Goal: Find specific page/section

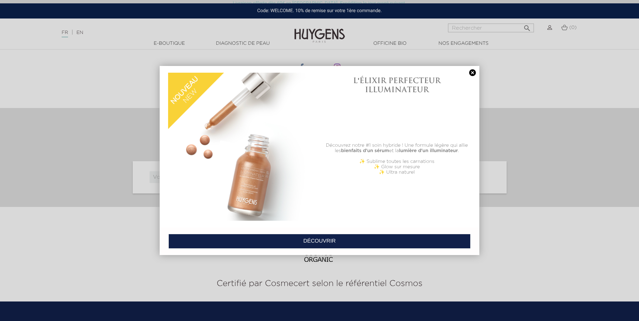
scroll to position [2628, 0]
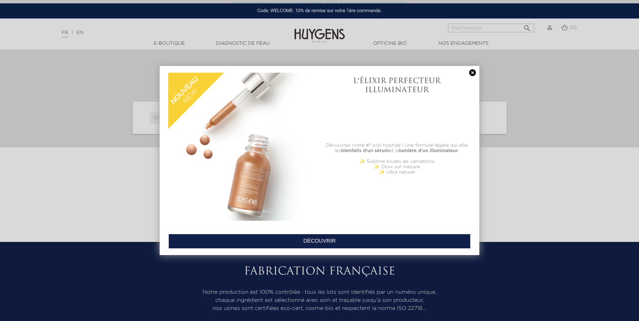
click at [473, 72] on link at bounding box center [472, 72] width 9 height 7
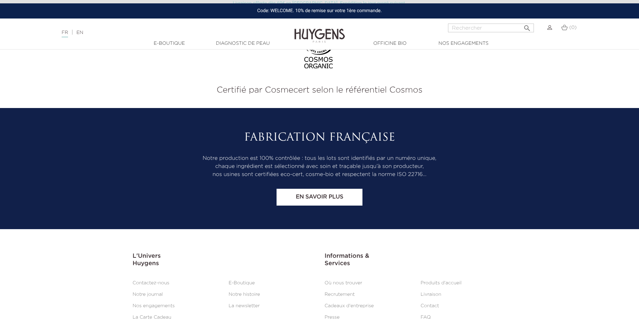
scroll to position [2801, 0]
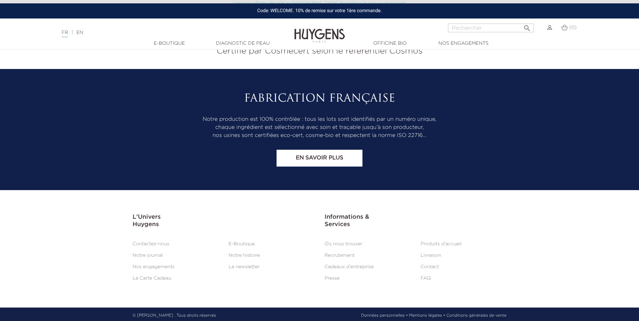
click at [151, 244] on link "Contactez-nous" at bounding box center [151, 244] width 37 height 5
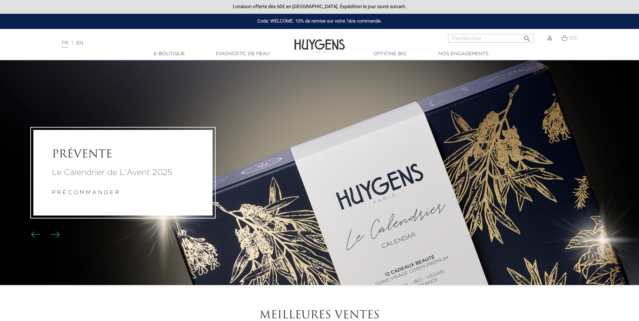
scroll to position [2801, 0]
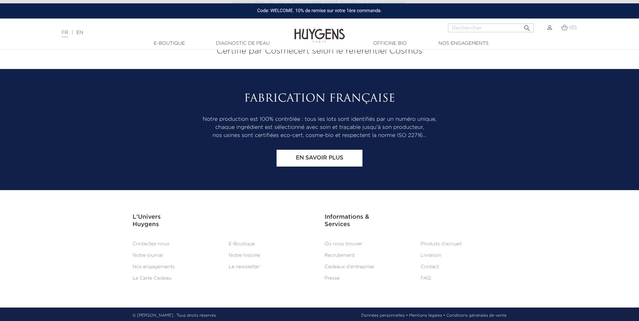
click at [349, 242] on link "Où nous trouver" at bounding box center [344, 244] width 38 height 5
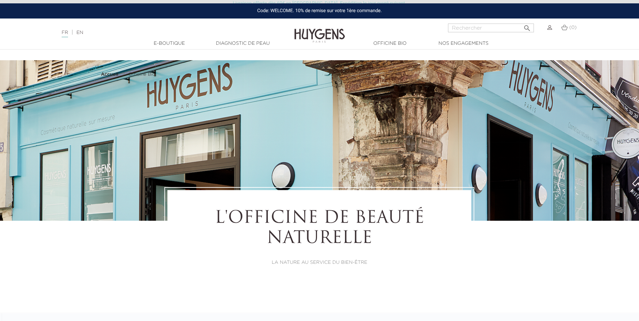
select select "FR"
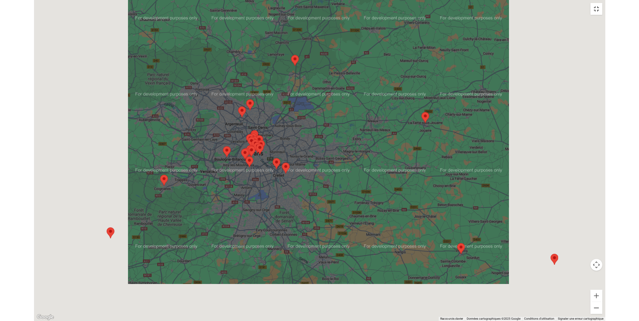
scroll to position [1924, 0]
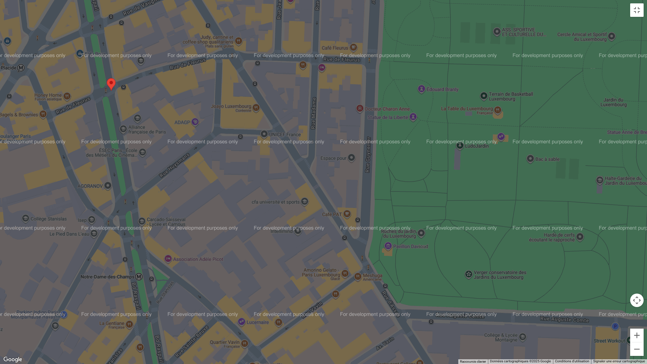
drag, startPoint x: 79, startPoint y: 146, endPoint x: 208, endPoint y: 139, distance: 128.9
click at [208, 139] on div at bounding box center [323, 182] width 647 height 364
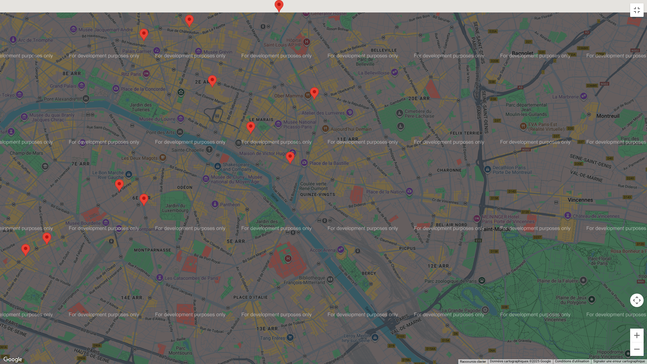
drag, startPoint x: 273, startPoint y: 107, endPoint x: 215, endPoint y: 179, distance: 92.4
click at [215, 179] on div at bounding box center [323, 182] width 647 height 364
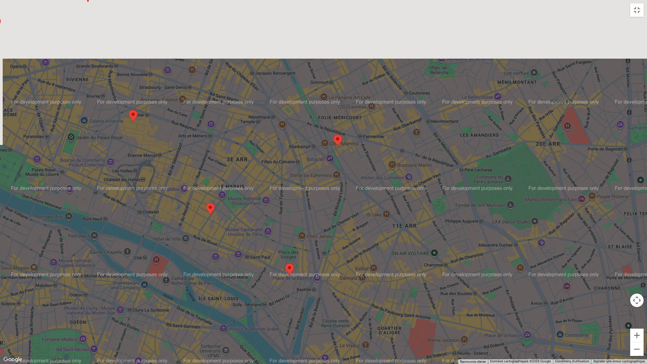
drag, startPoint x: 286, startPoint y: 89, endPoint x: 299, endPoint y: 197, distance: 109.2
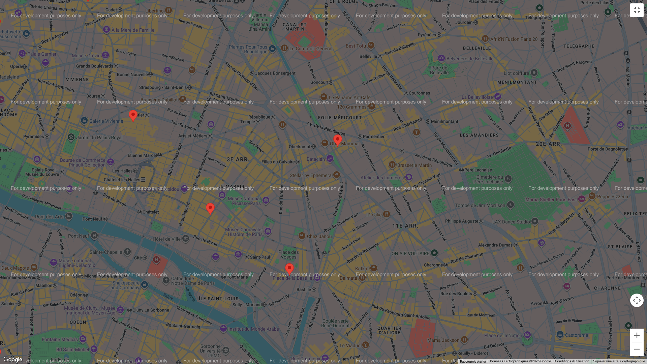
click at [299, 197] on div at bounding box center [323, 182] width 647 height 364
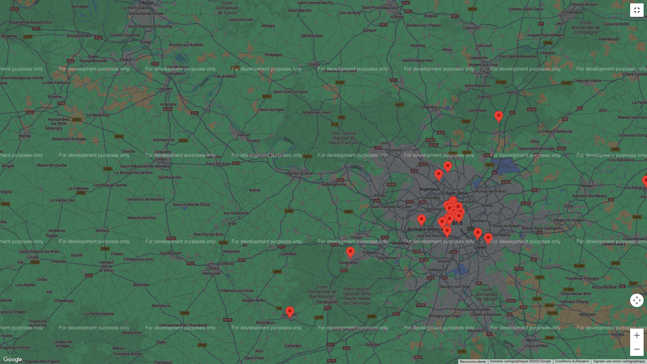
click at [634, 12] on button "Passer en plein écran" at bounding box center [636, 9] width 13 height 13
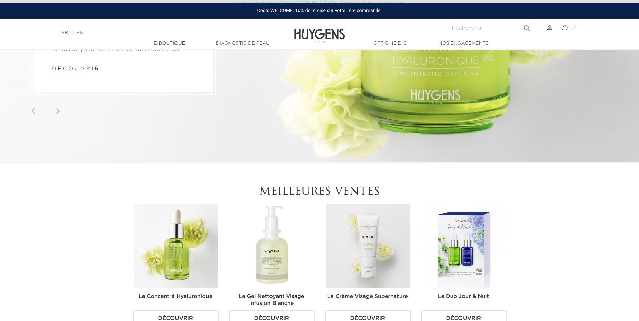
scroll to position [101, 0]
